Goal: Information Seeking & Learning: Understand process/instructions

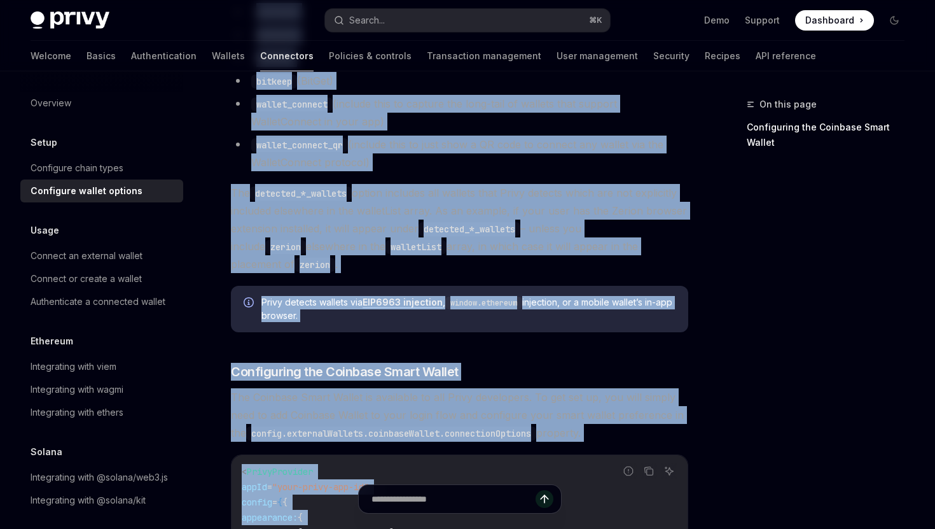
drag, startPoint x: 223, startPoint y: 120, endPoint x: 209, endPoint y: 528, distance: 408.5
click at [209, 528] on div "Setup Configure wallet options OpenAI Open in ChatGPT OpenAI Open in ChatGPT To…" at bounding box center [340, 112] width 701 height 2365
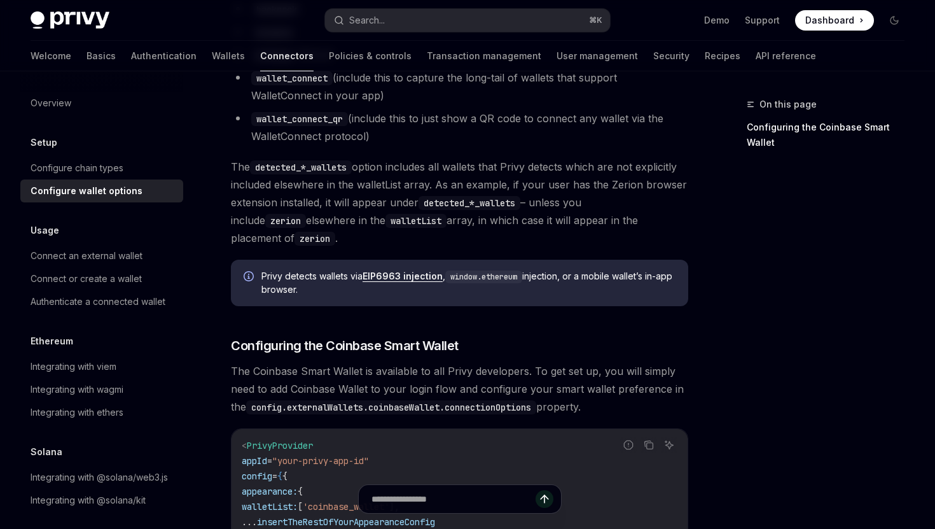
click at [411, 501] on input "text" at bounding box center [453, 499] width 225 height 28
type input "**********"
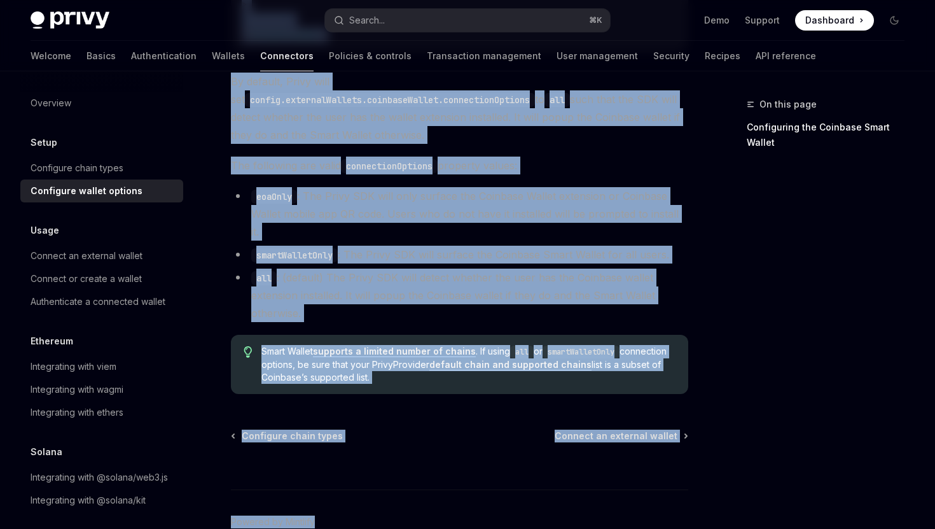
scroll to position [1895, 0]
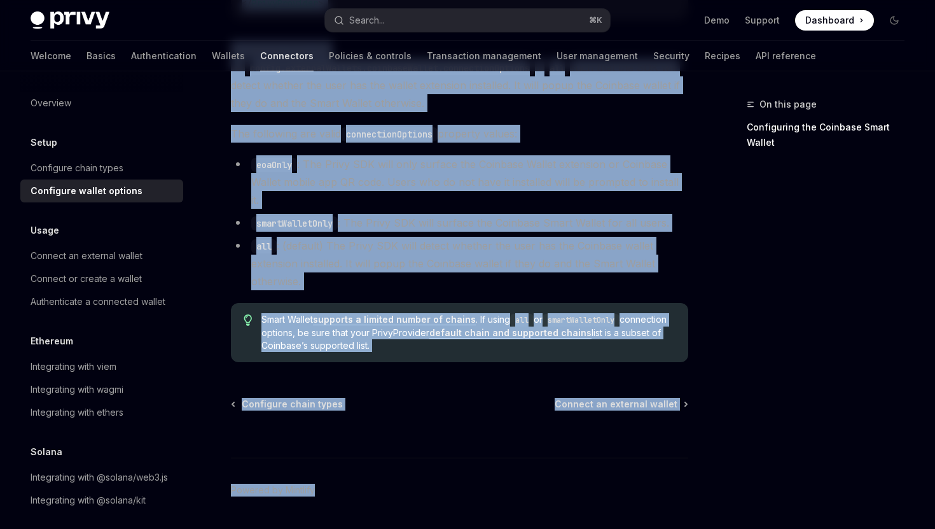
drag, startPoint x: 225, startPoint y: 158, endPoint x: 619, endPoint y: 321, distance: 427.2
click at [617, 397] on span "Connect an external wallet" at bounding box center [616, 403] width 123 height 13
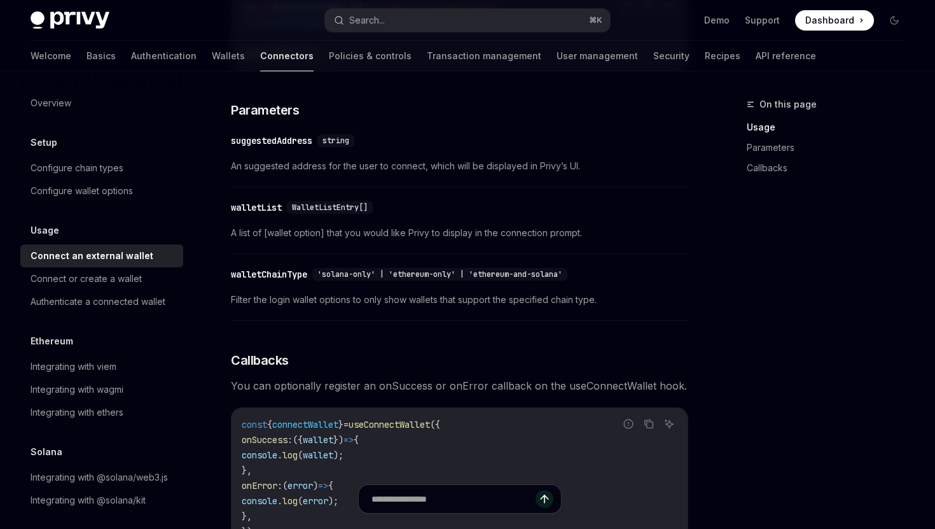
scroll to position [868, 0]
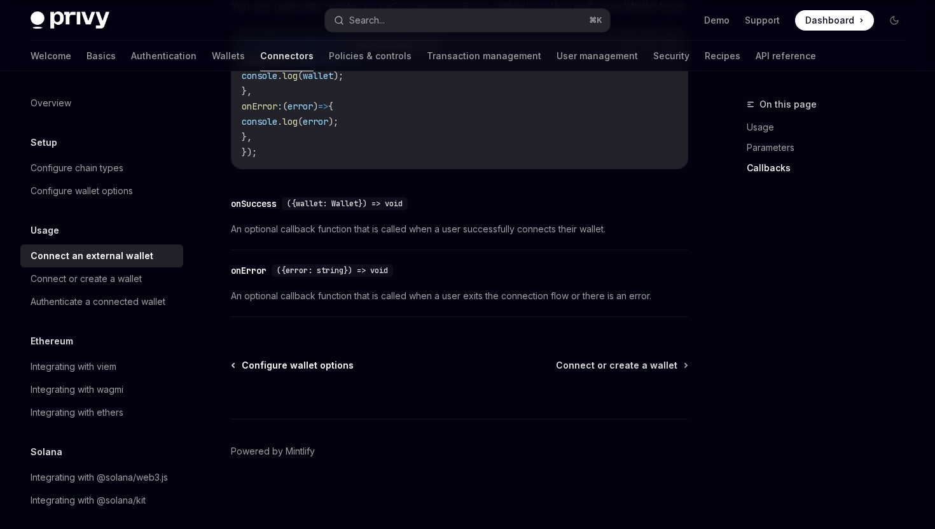
click at [329, 364] on span "Configure wallet options" at bounding box center [298, 365] width 112 height 13
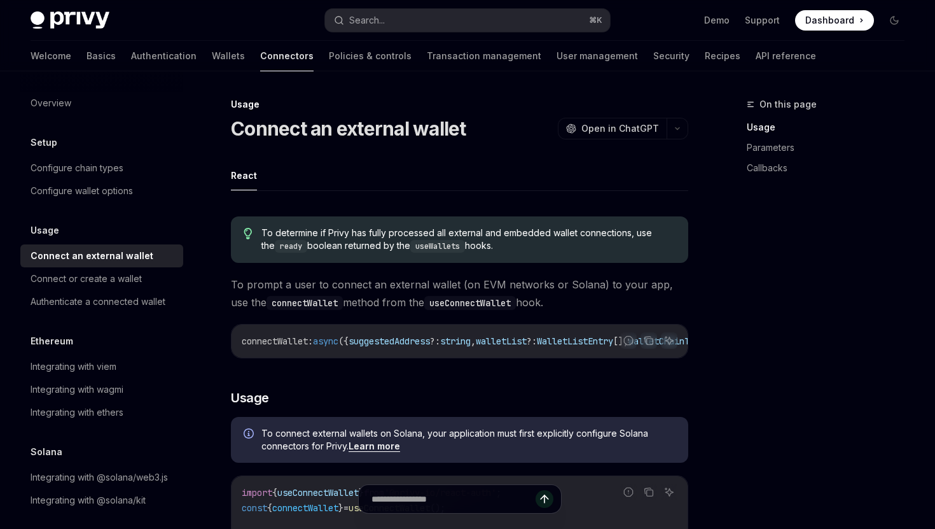
scroll to position [53, 0]
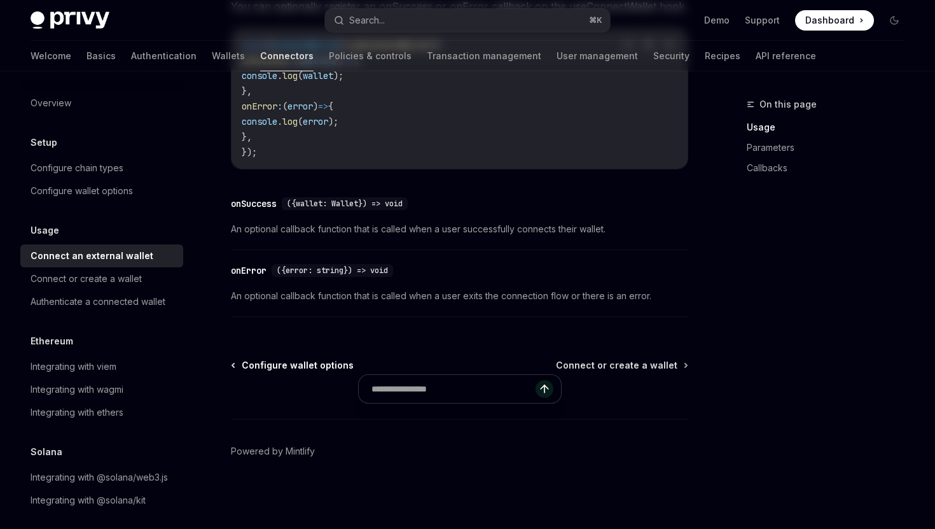
type textarea "*"
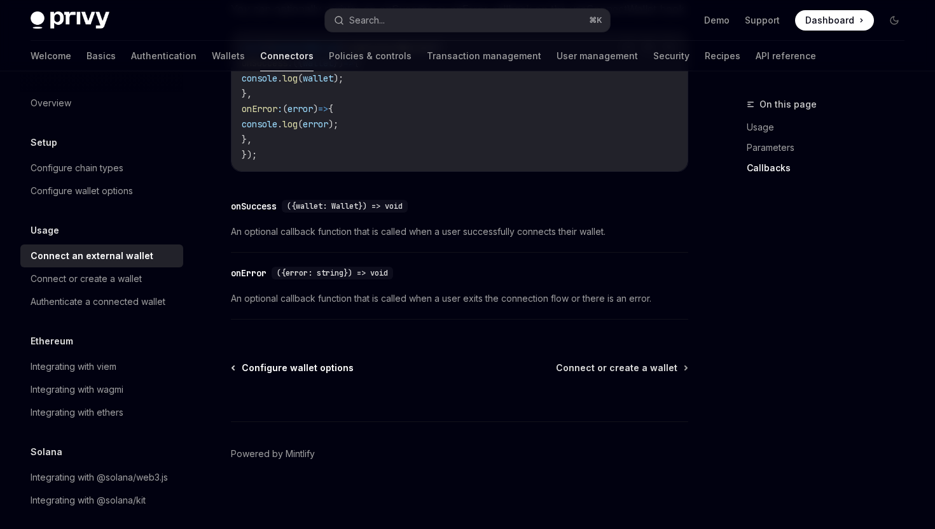
scroll to position [815, 0]
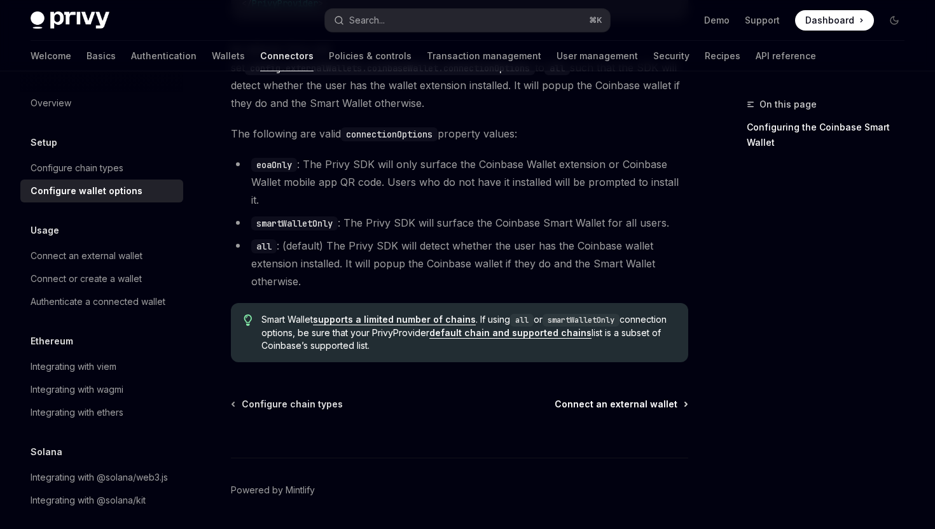
click at [636, 397] on span "Connect an external wallet" at bounding box center [616, 403] width 123 height 13
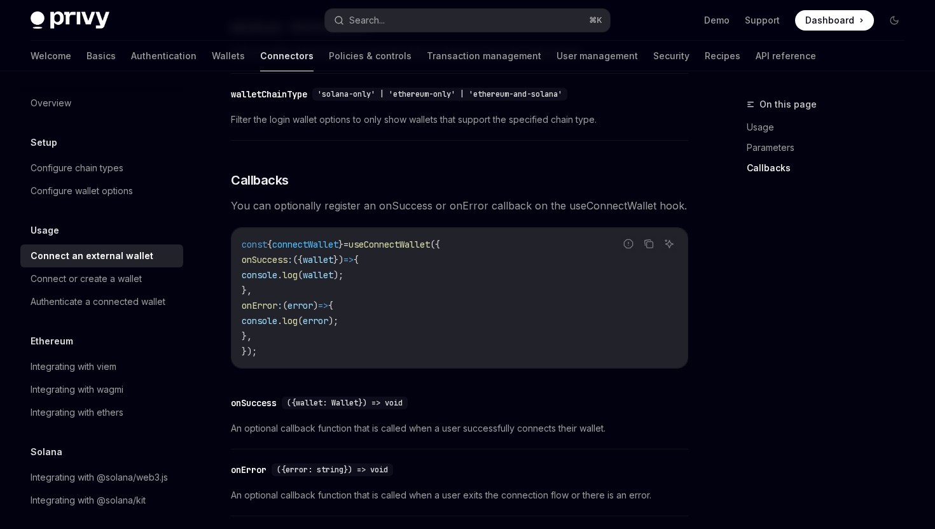
scroll to position [868, 0]
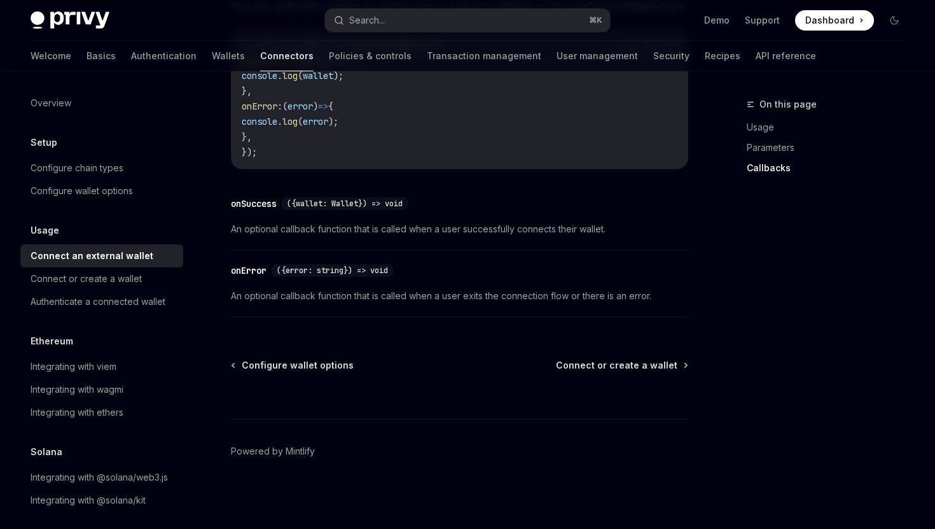
click at [613, 372] on div at bounding box center [459, 394] width 457 height 47
click at [607, 361] on span "Connect or create a wallet" at bounding box center [616, 365] width 121 height 13
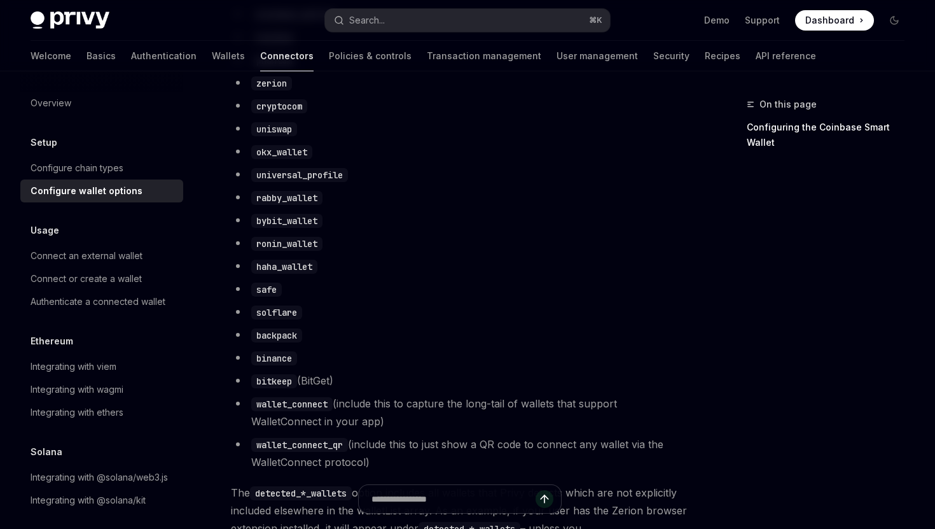
scroll to position [868, 0]
type textarea "*"
